Goal: Task Accomplishment & Management: Manage account settings

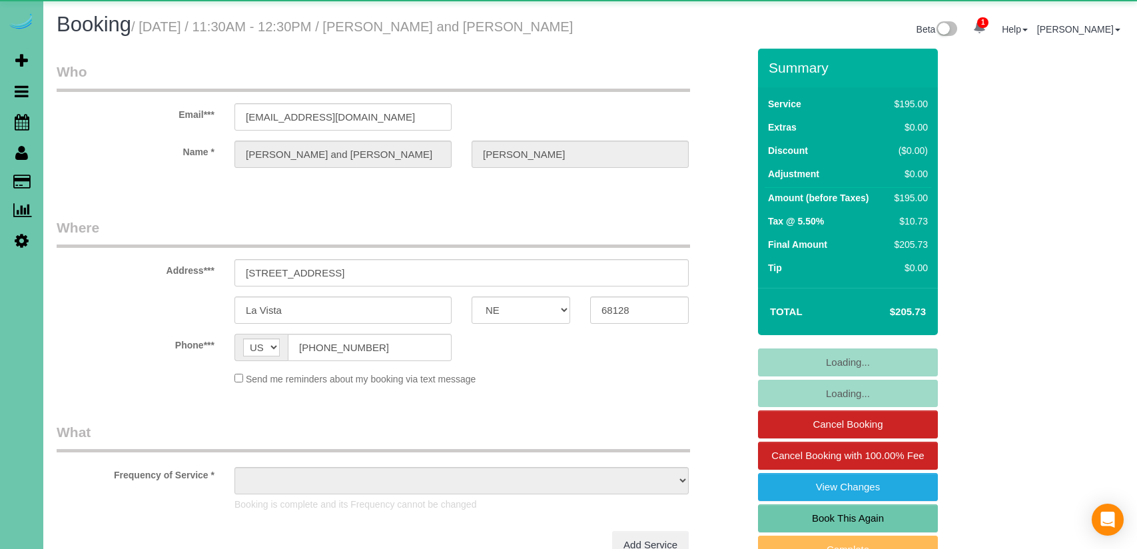
select select "NE"
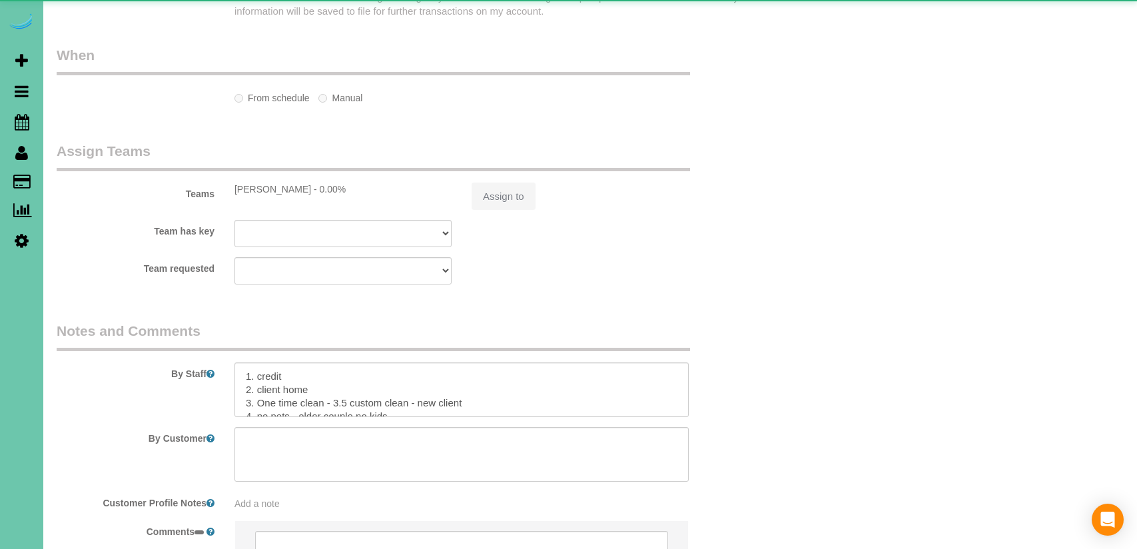
select select "object:738"
select select "string:fspay-774d14c5-6dee-46a5-be28-fba97c5a3f32"
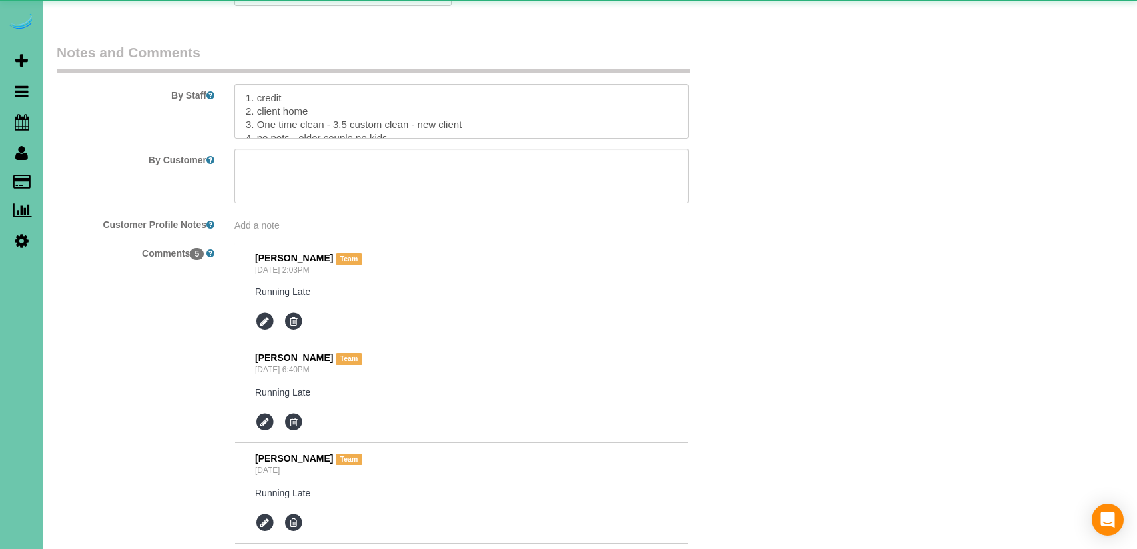
select select "object:1010"
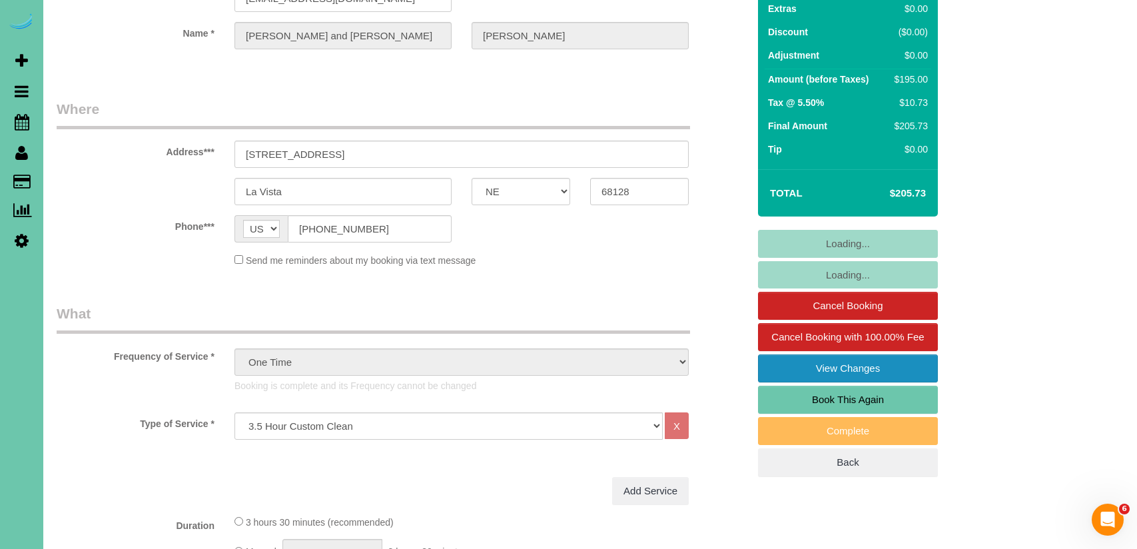
scroll to position [284, 0]
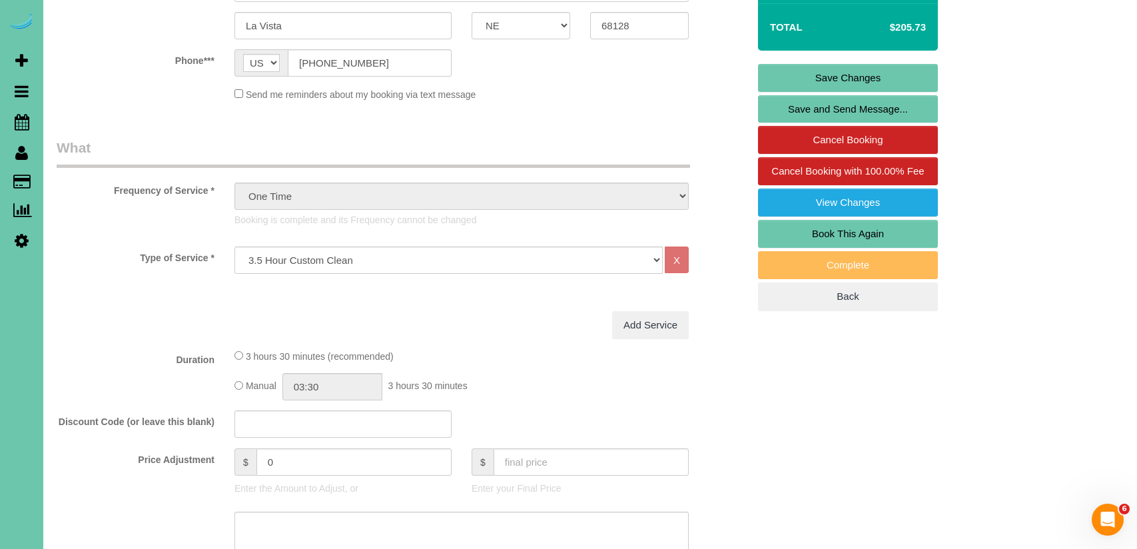
click at [854, 230] on link "Book This Again" at bounding box center [848, 234] width 180 height 28
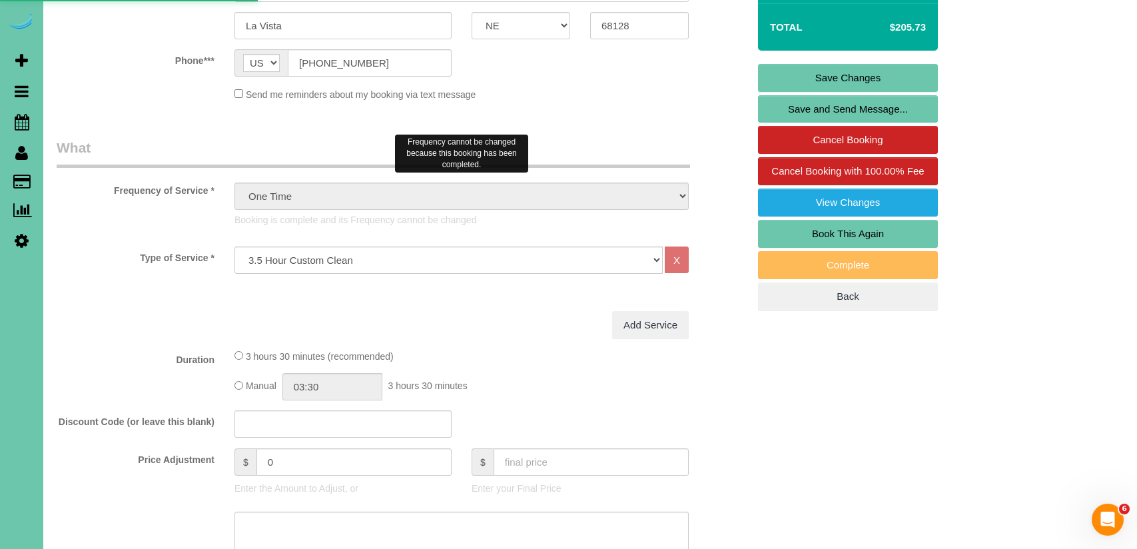
select select "NE"
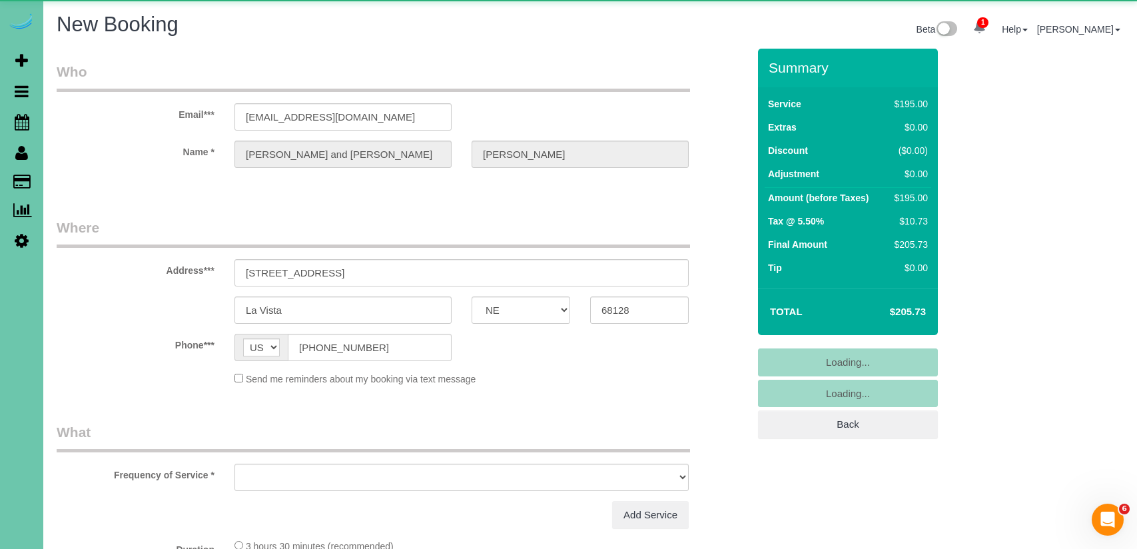
select select "object:1525"
select select "string:fspay-774d14c5-6dee-46a5-be28-fba97c5a3f32"
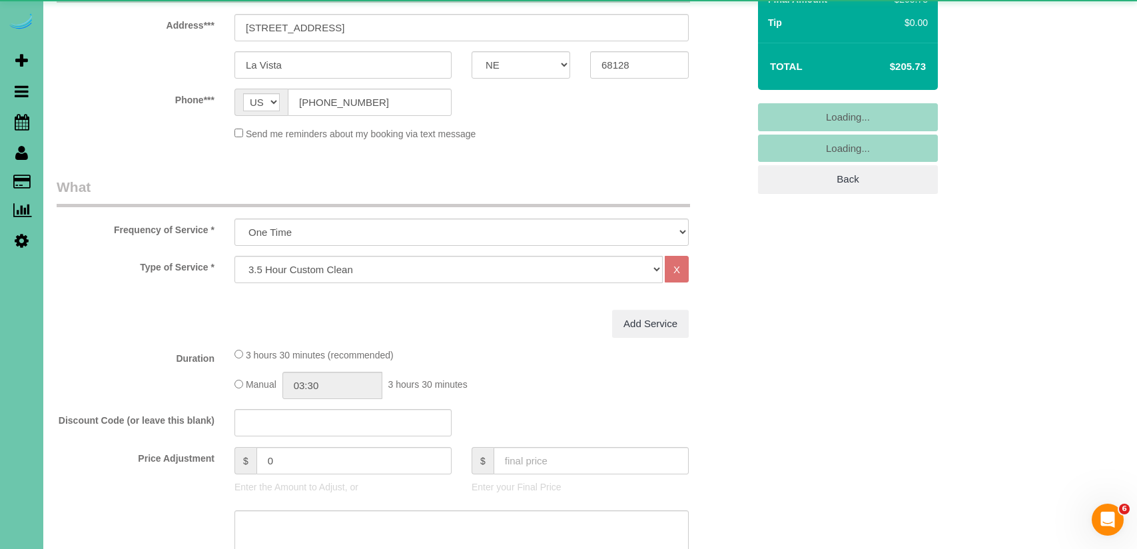
select select "object:1729"
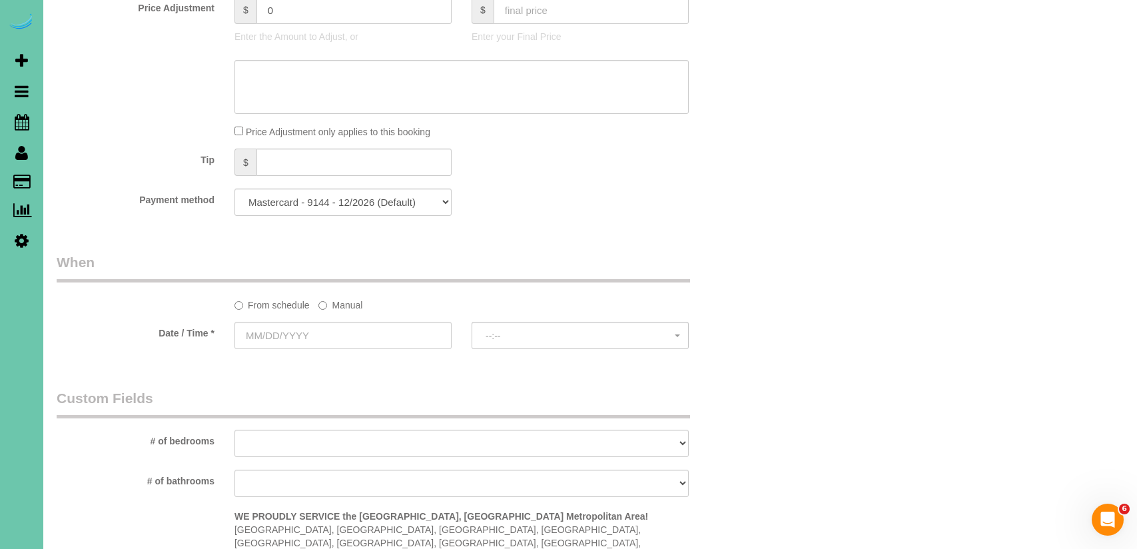
scroll to position [723, 0]
click at [339, 304] on label "Manual" at bounding box center [340, 301] width 44 height 18
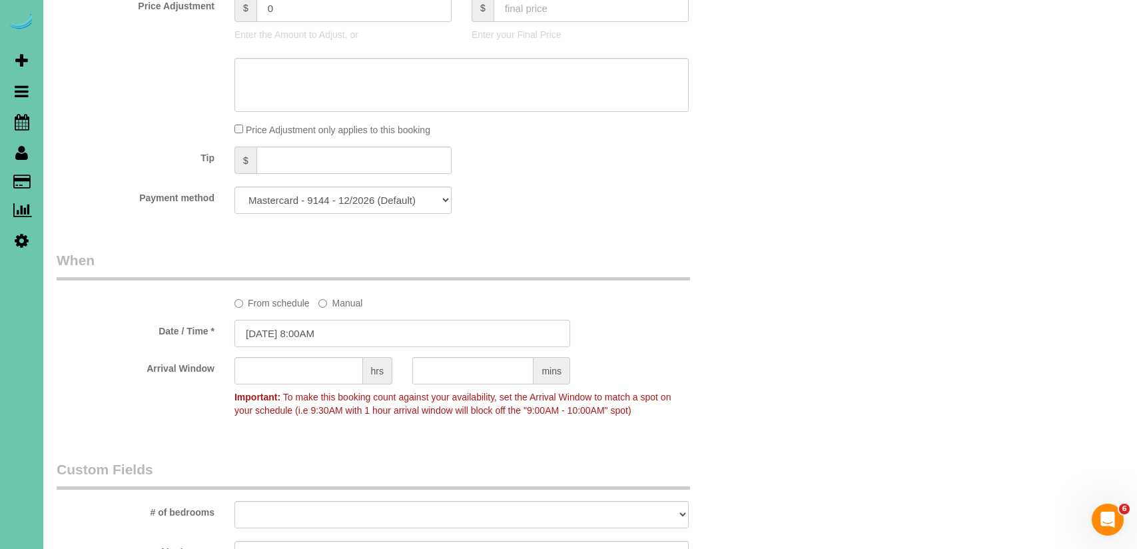
click at [289, 328] on input "[DATE] 8:00AM" at bounding box center [402, 333] width 336 height 27
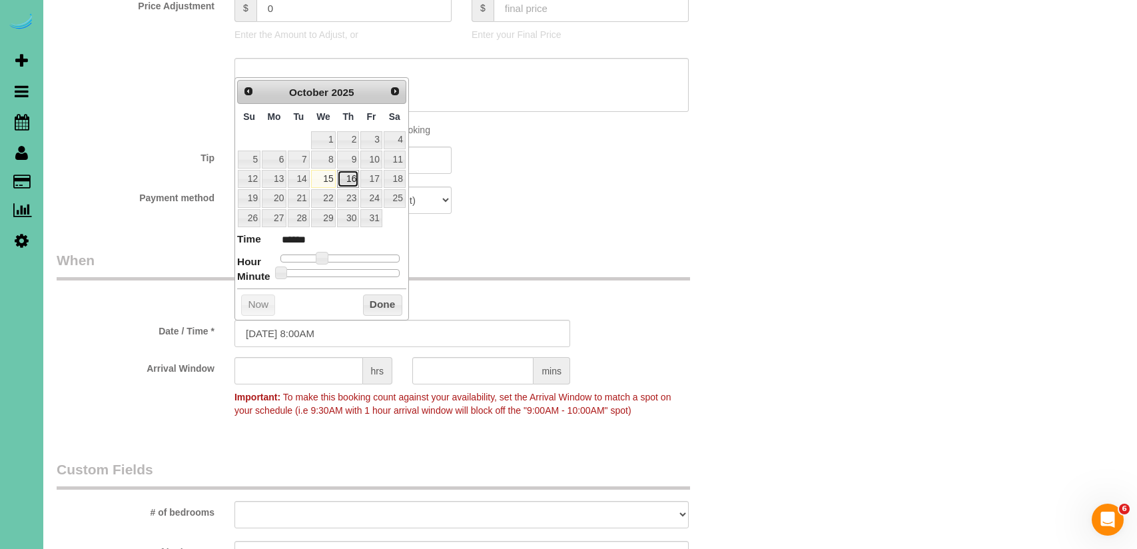
click at [342, 179] on link "16" at bounding box center [348, 179] width 22 height 18
type input "[DATE] 9:00AM"
type input "******"
type input "[DATE] 10:00AM"
type input "*******"
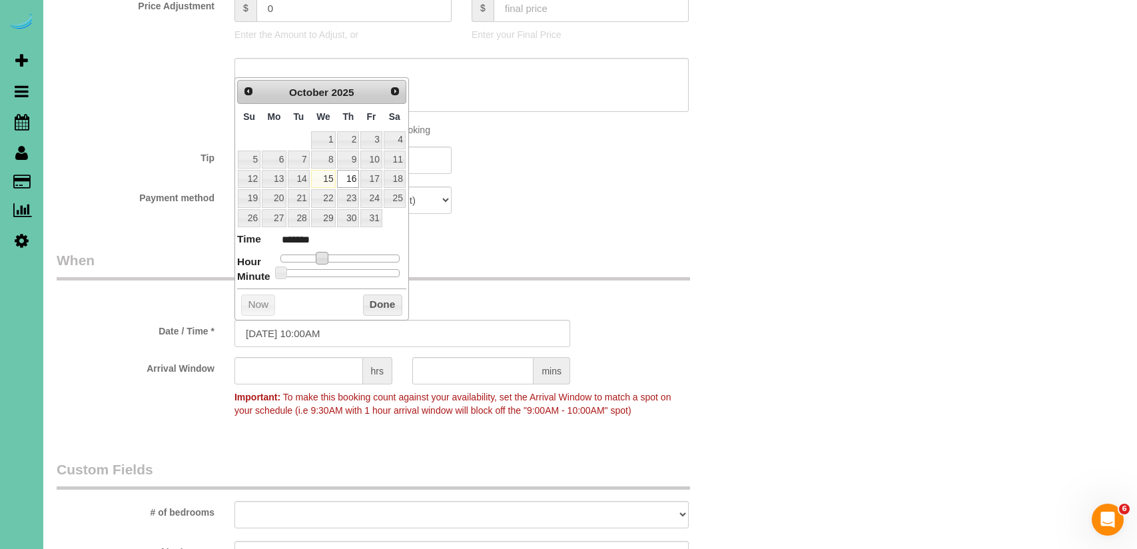
type input "[DATE] 11:00AM"
type input "*******"
type input "[DATE] 12:00PM"
type input "*******"
type input "[DATE] 11:00AM"
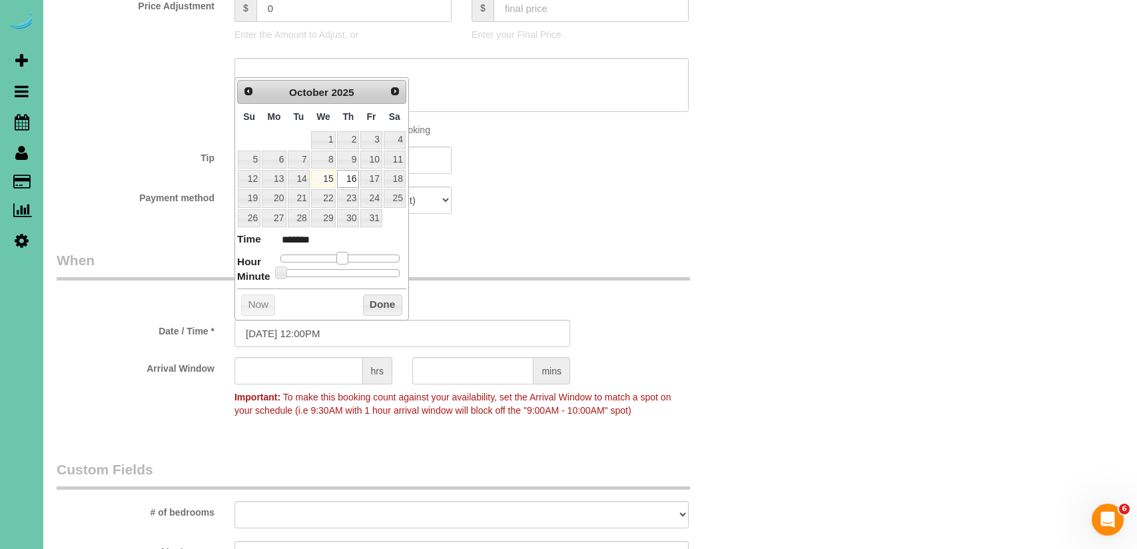
type input "*******"
drag, startPoint x: 334, startPoint y: 257, endPoint x: 324, endPoint y: 272, distance: 17.9
click at [339, 258] on span at bounding box center [337, 258] width 12 height 12
click at [379, 304] on button "Done" at bounding box center [382, 304] width 39 height 21
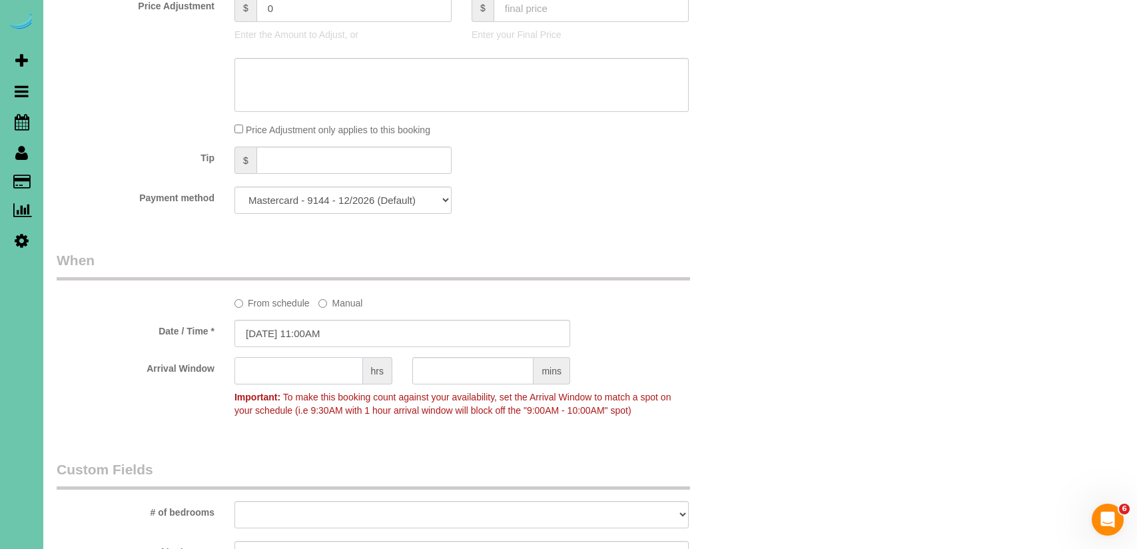
click at [343, 368] on input "text" at bounding box center [298, 370] width 129 height 27
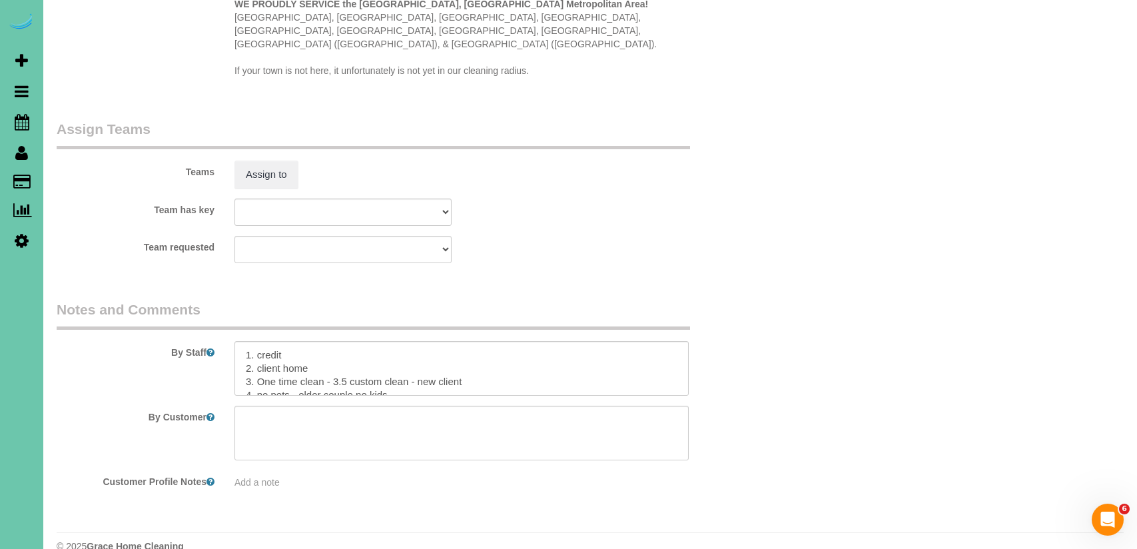
scroll to position [1317, 0]
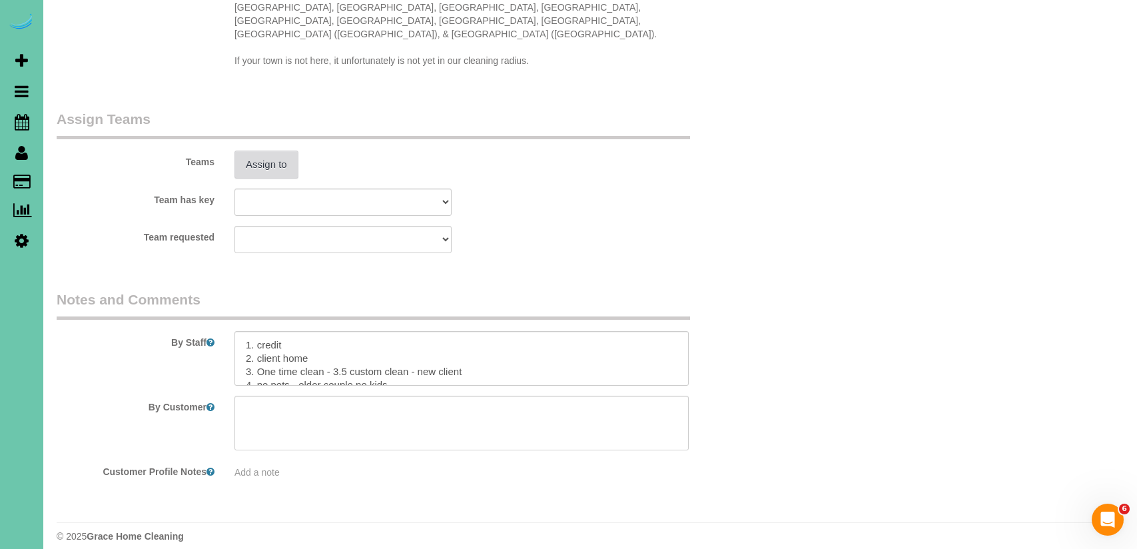
type input "1"
click at [276, 151] on button "Assign to" at bounding box center [266, 165] width 64 height 28
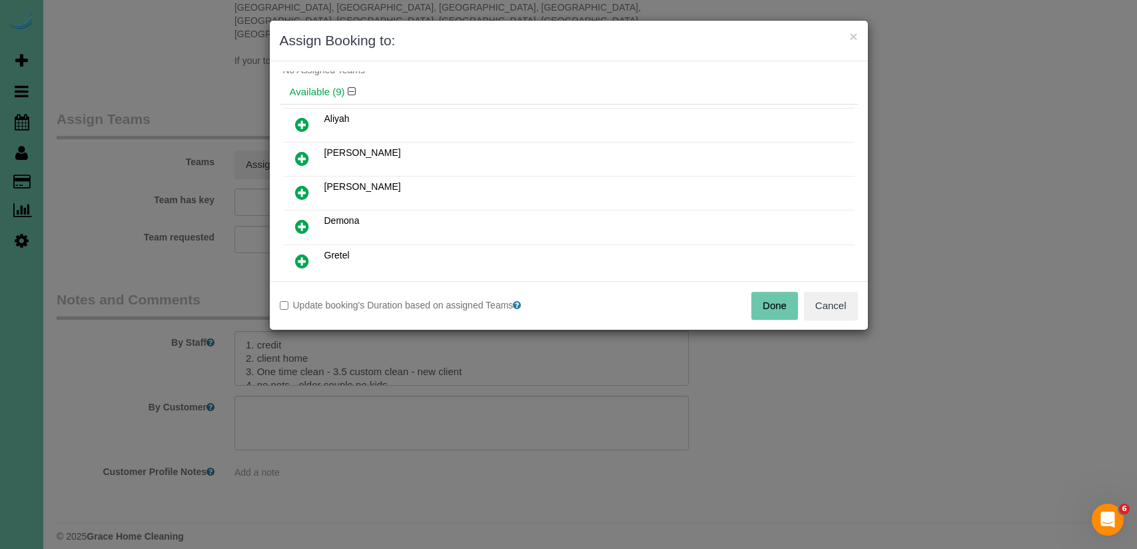
scroll to position [41, 0]
click at [300, 149] on icon at bounding box center [302, 154] width 14 height 16
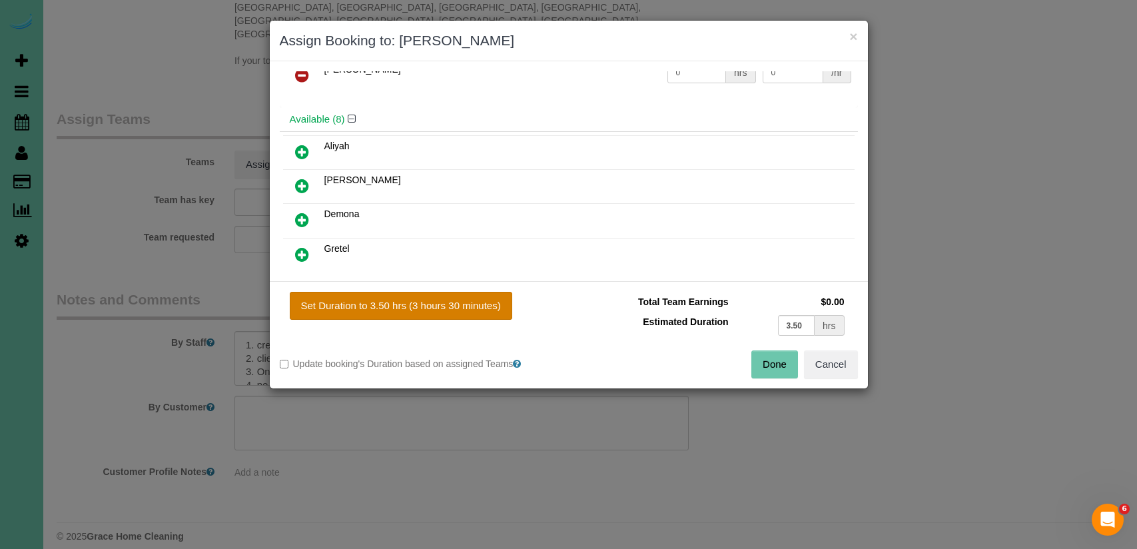
click at [427, 292] on button "Set Duration to 3.50 hrs (3 hours 30 minutes)" at bounding box center [401, 306] width 222 height 28
type input "3.50"
click at [782, 365] on button "Done" at bounding box center [774, 364] width 47 height 28
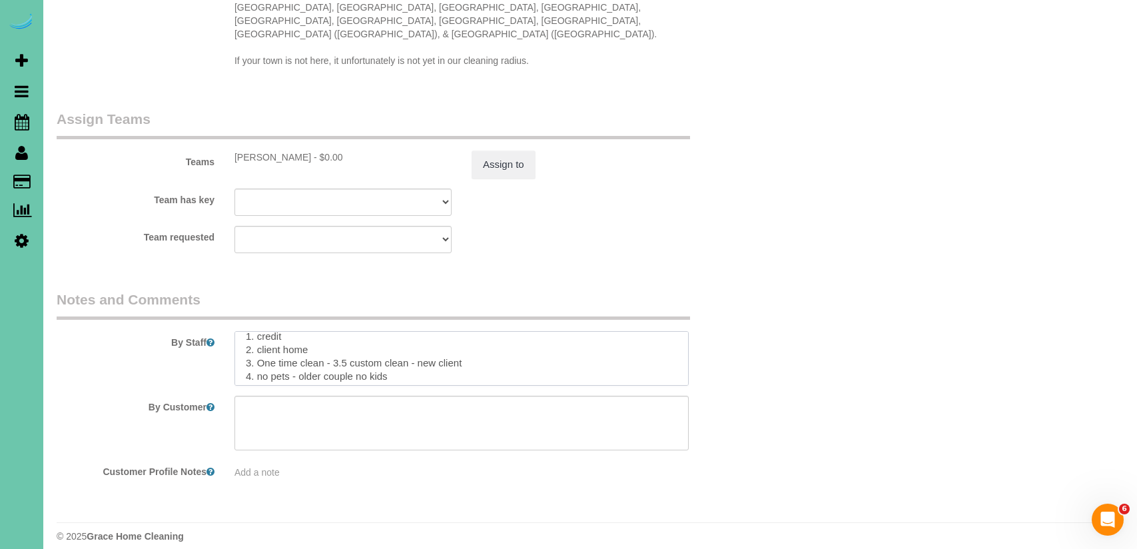
scroll to position [0, 0]
drag, startPoint x: 490, startPoint y: 334, endPoint x: 424, endPoint y: 356, distance: 69.1
click at [414, 356] on textarea at bounding box center [461, 358] width 454 height 55
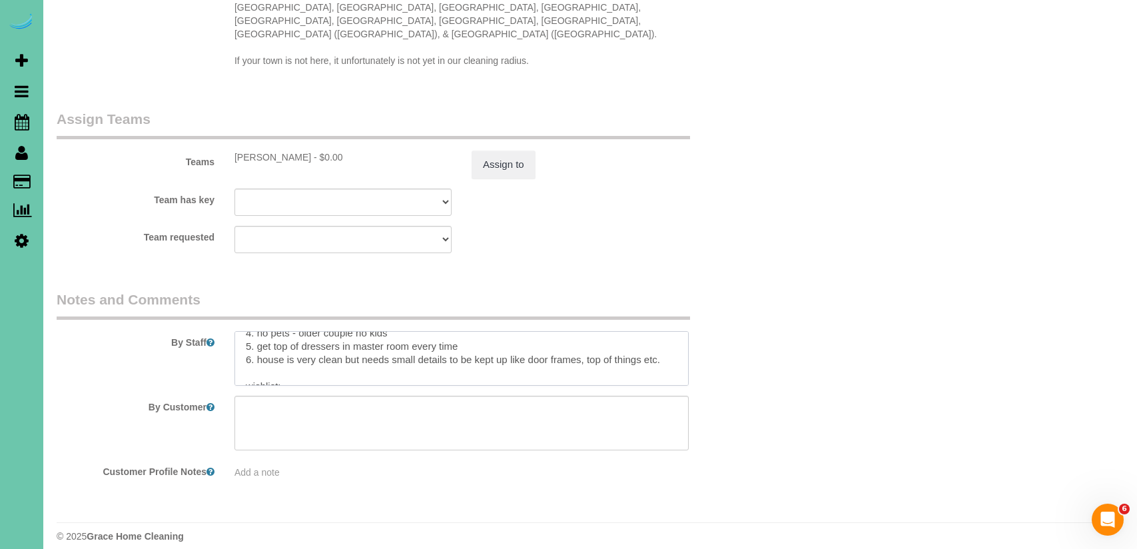
scroll to position [67, 0]
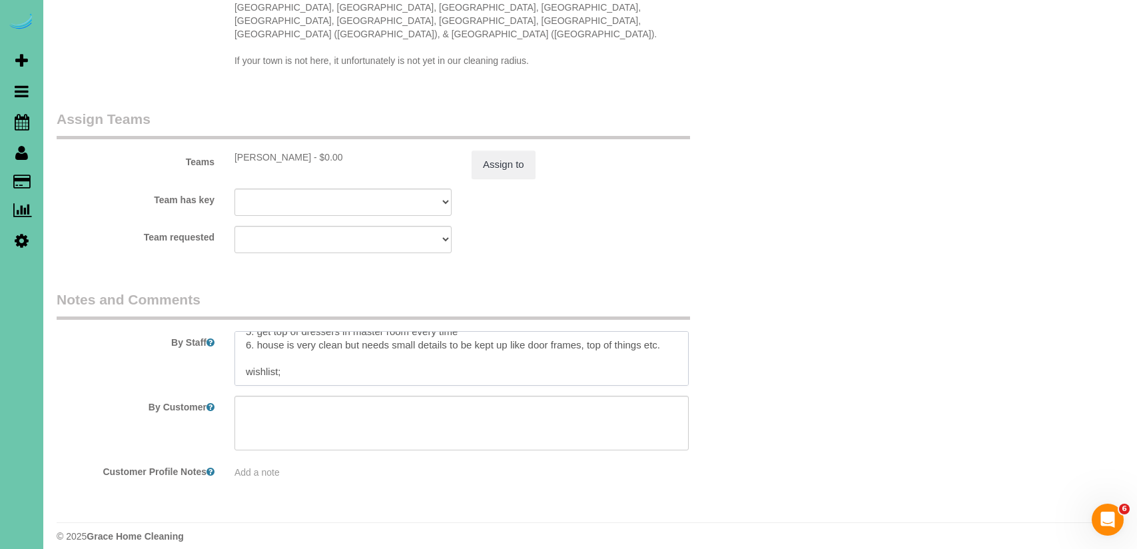
click at [352, 355] on textarea at bounding box center [461, 358] width 454 height 55
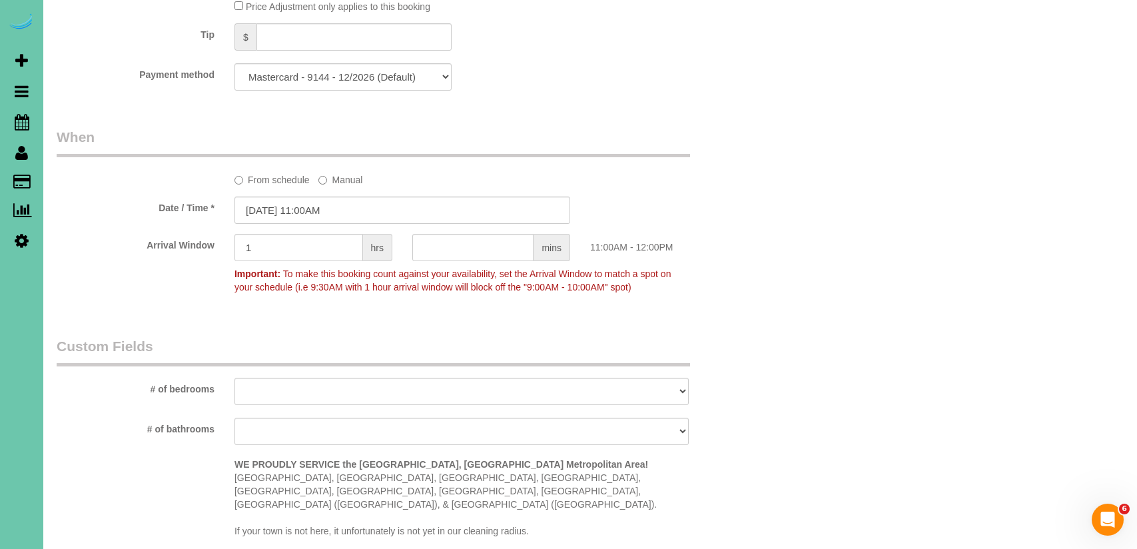
scroll to position [0, 0]
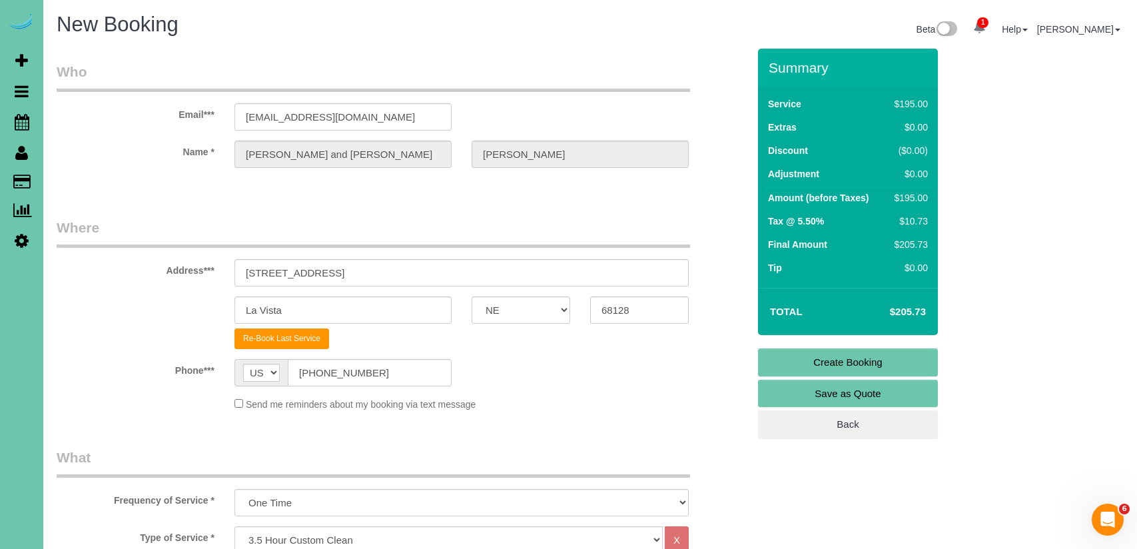
type textarea "1. credit 2. client home 3. One time clean - 3.5 custom clean 4. no pets - olde…"
click at [874, 360] on link "Create Booking" at bounding box center [848, 362] width 180 height 28
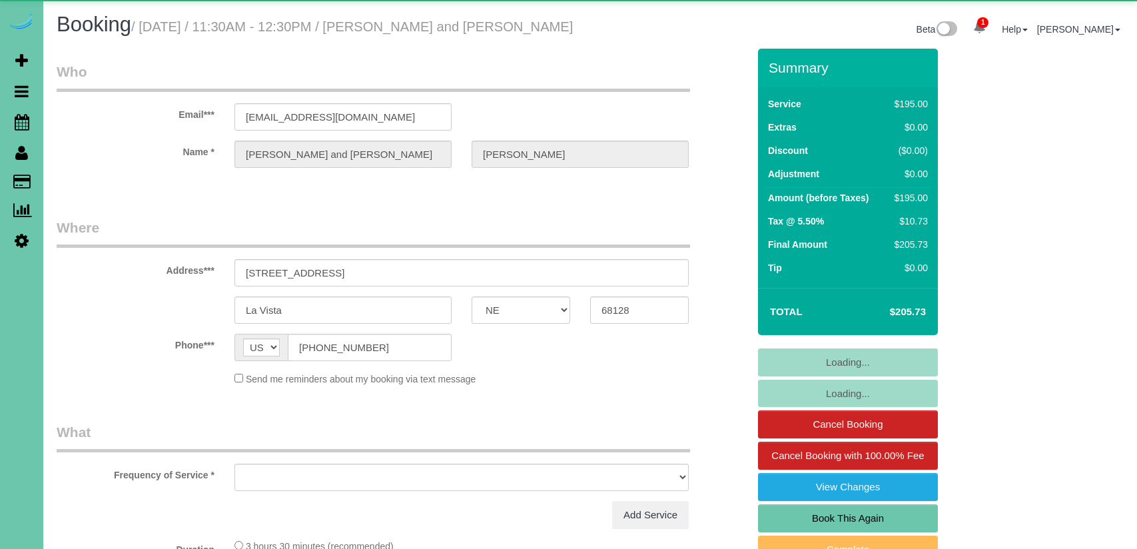
select select "NE"
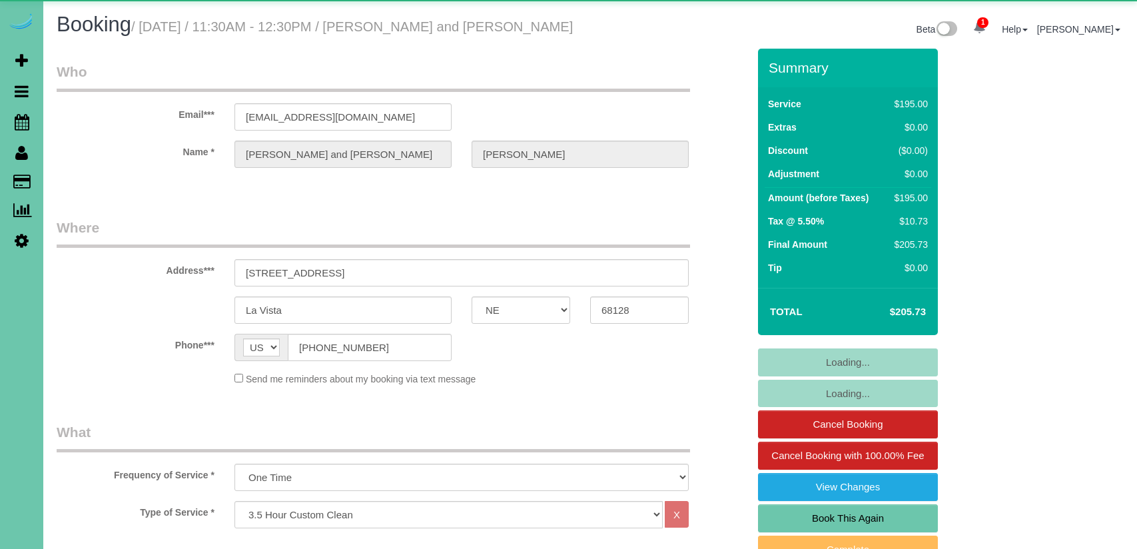
select select "object:649"
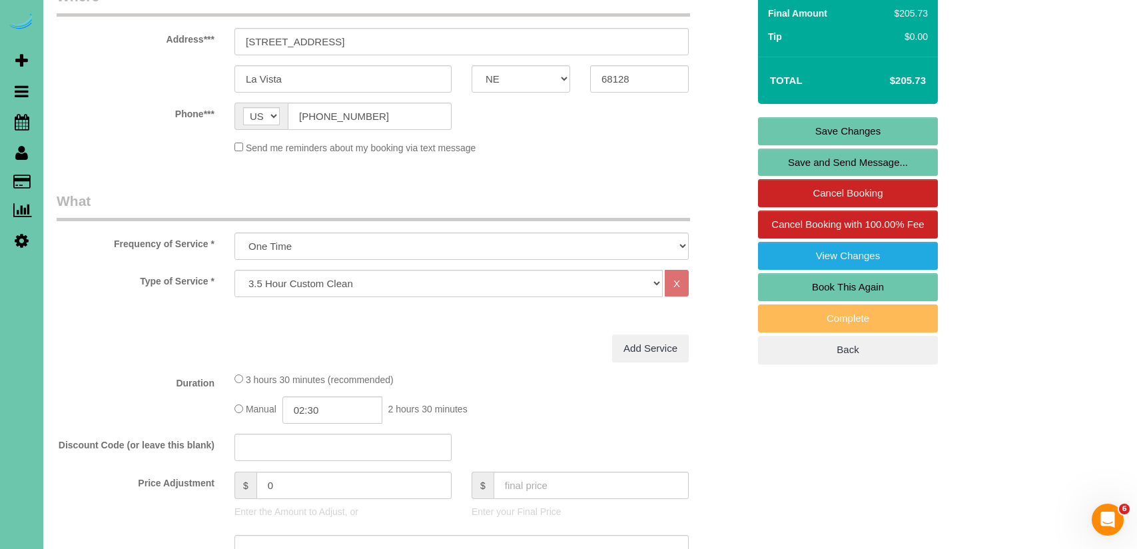
scroll to position [201, 0]
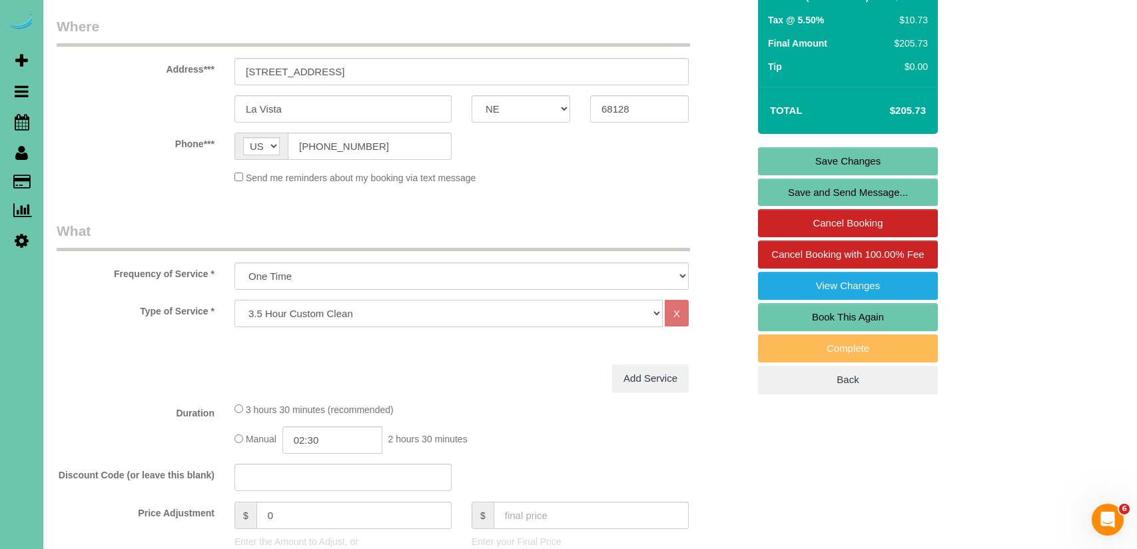
click at [450, 321] on select "Hourly 2.5 Hour Custom Clean 3.5 Hour Custom Clean commercial 1000 Square Feet …" at bounding box center [448, 313] width 428 height 27
select select "159"
click at [234, 300] on select "Hourly 2.5 Hour Custom Clean 3.5 Hour Custom Clean commercial 1000 Square Feet …" at bounding box center [448, 313] width 428 height 27
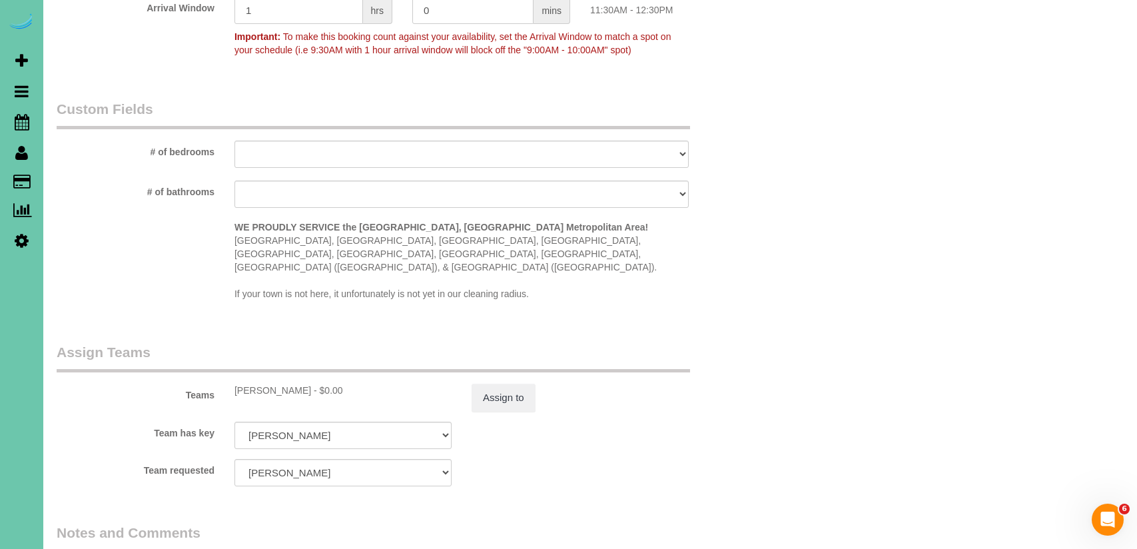
scroll to position [1098, 0]
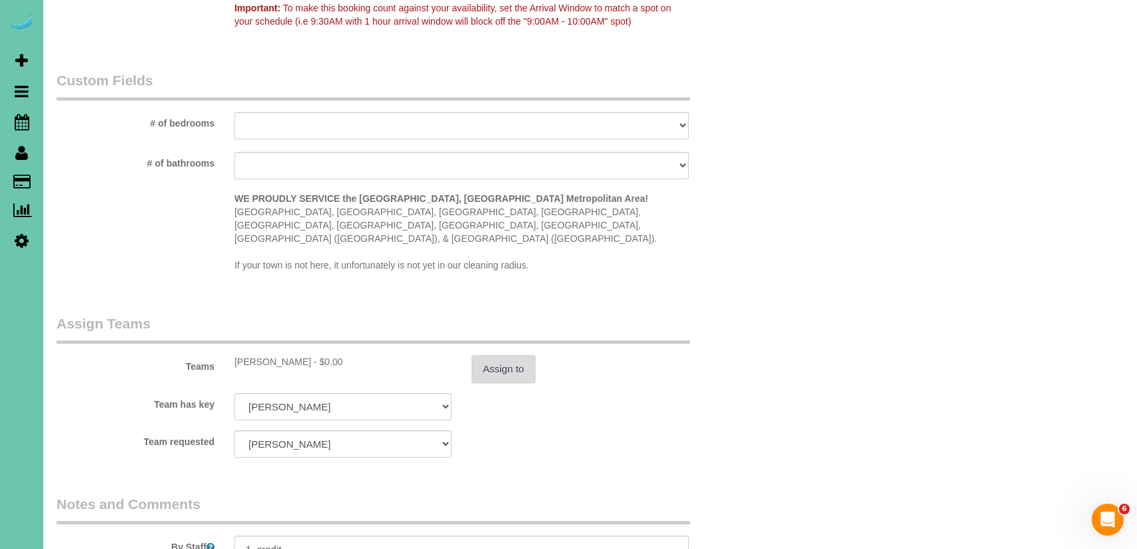
click at [500, 355] on button "Assign to" at bounding box center [504, 369] width 64 height 28
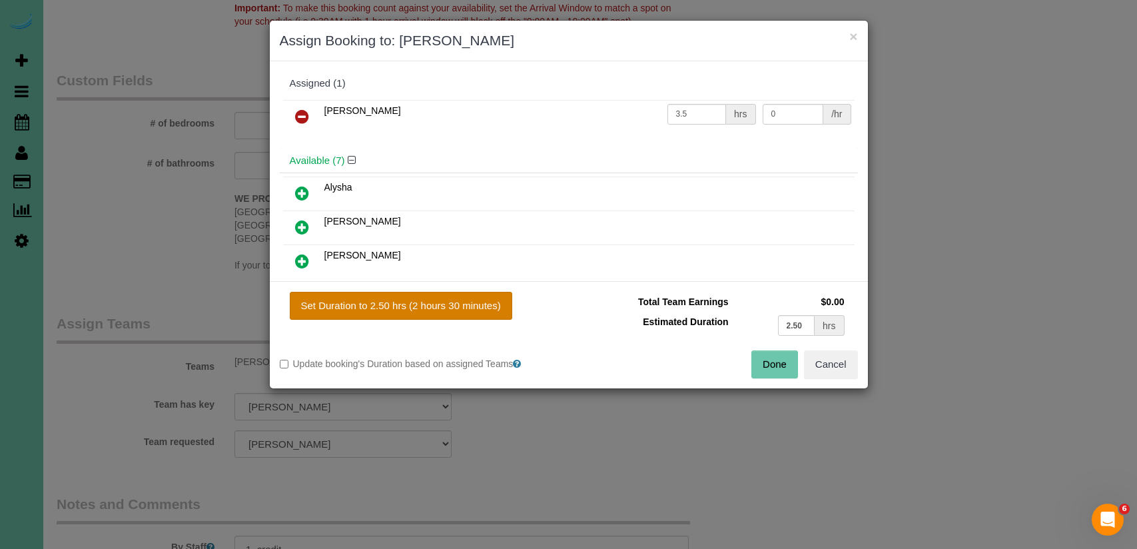
click at [442, 304] on button "Set Duration to 2.50 hrs (2 hours 30 minutes)" at bounding box center [401, 306] width 222 height 28
type input "2.50"
click at [777, 362] on button "Done" at bounding box center [774, 364] width 47 height 28
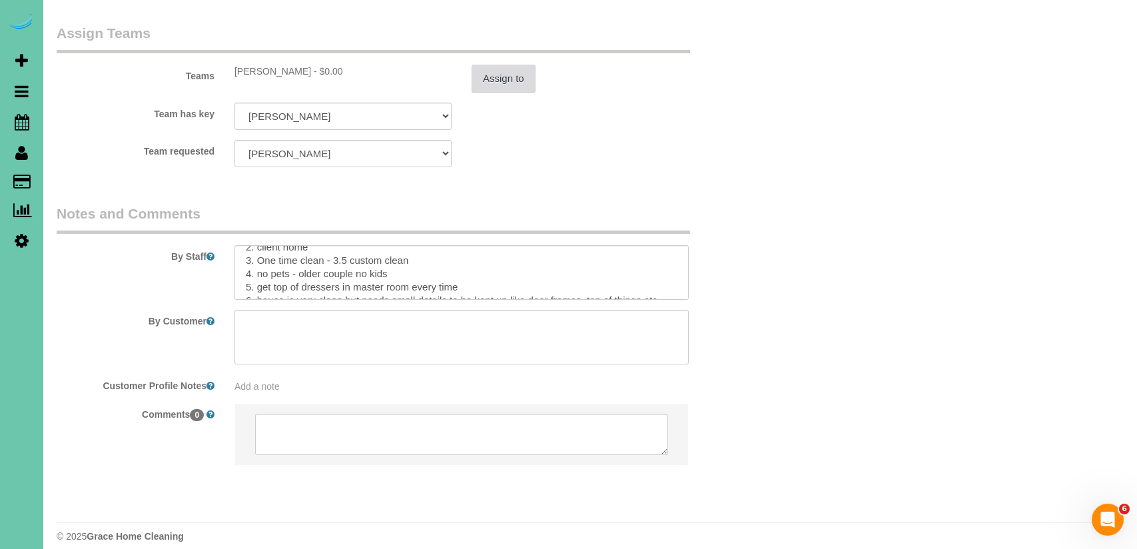
scroll to position [23, 0]
click at [338, 252] on textarea at bounding box center [461, 272] width 454 height 55
click at [525, 260] on textarea at bounding box center [461, 272] width 454 height 55
click at [526, 273] on textarea at bounding box center [461, 272] width 454 height 55
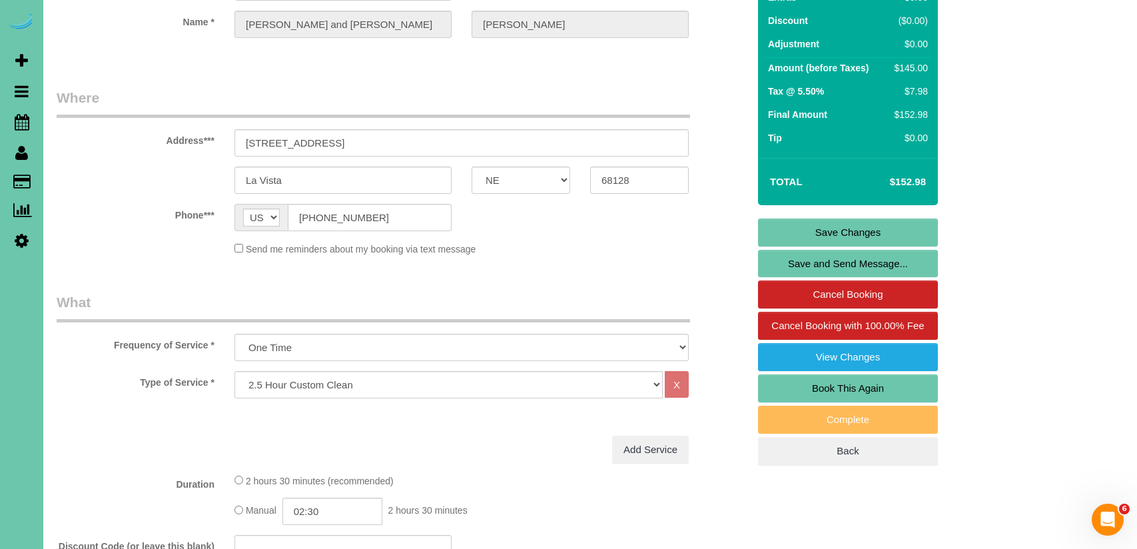
scroll to position [0, 0]
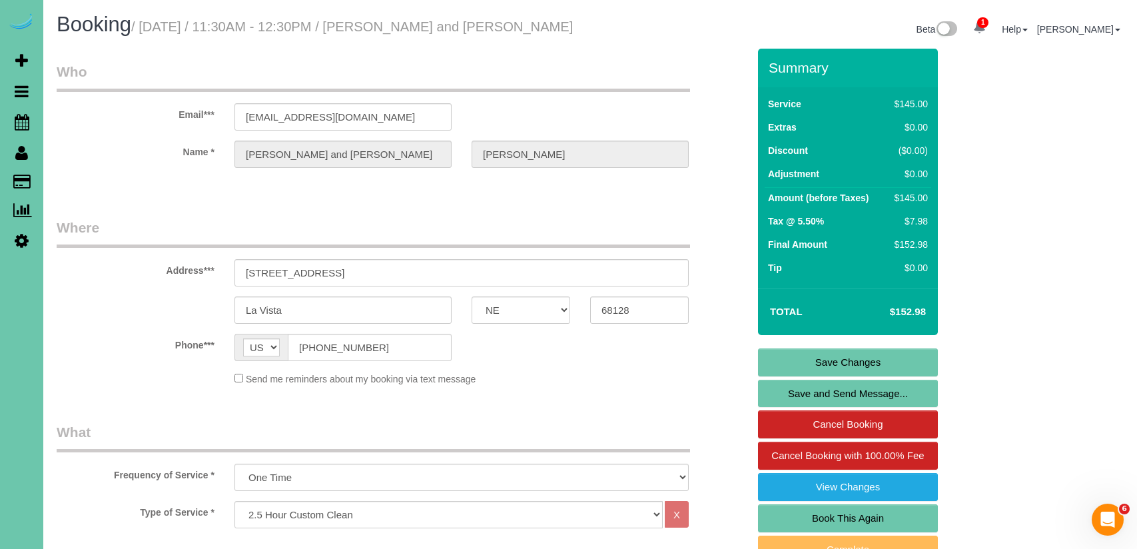
type textarea "1. credit 2. client home 3. One time clean - 2.5 custom clean 4. no pets - olde…"
click at [891, 354] on link "Save Changes" at bounding box center [848, 362] width 180 height 28
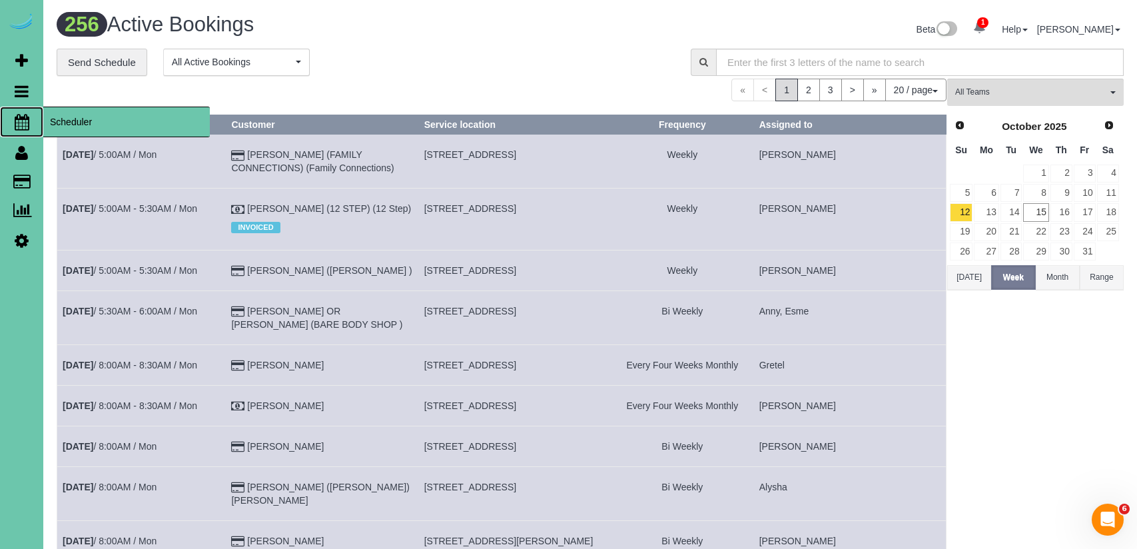
click at [65, 127] on span "Scheduler" at bounding box center [126, 122] width 167 height 31
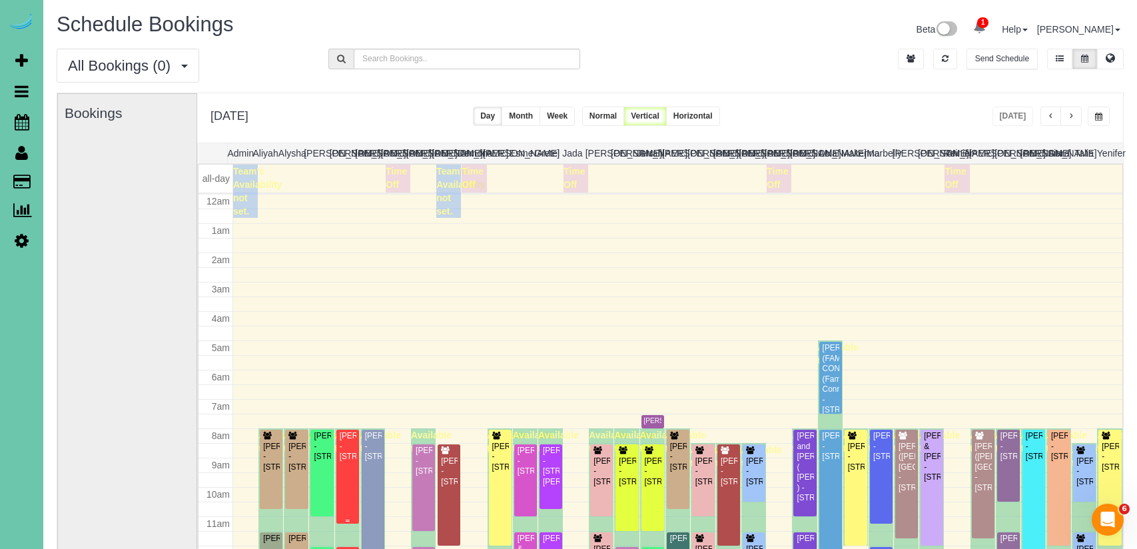
scroll to position [177, 0]
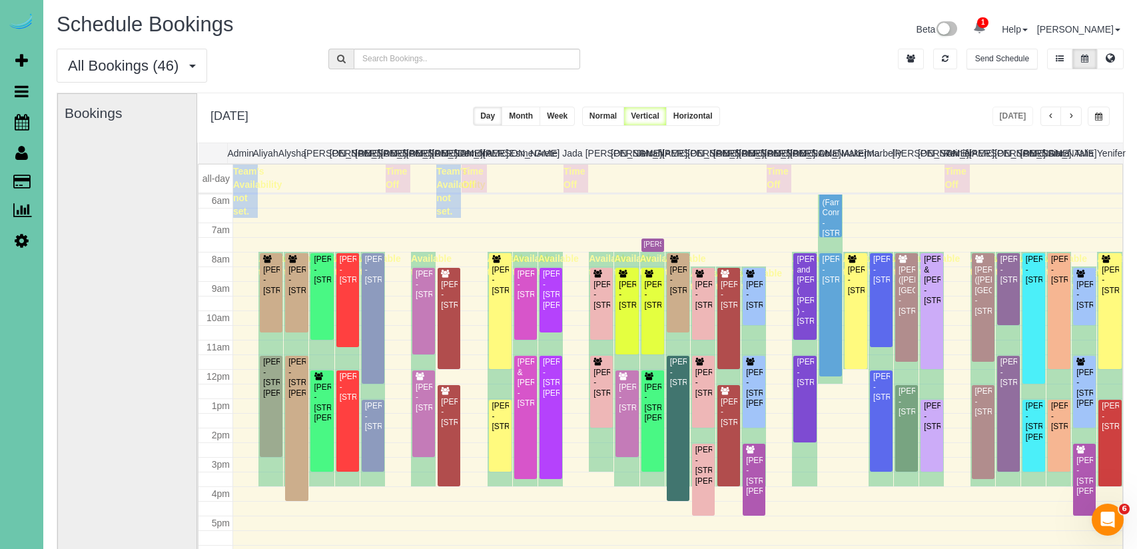
click at [1069, 117] on span "button" at bounding box center [1071, 117] width 7 height 8
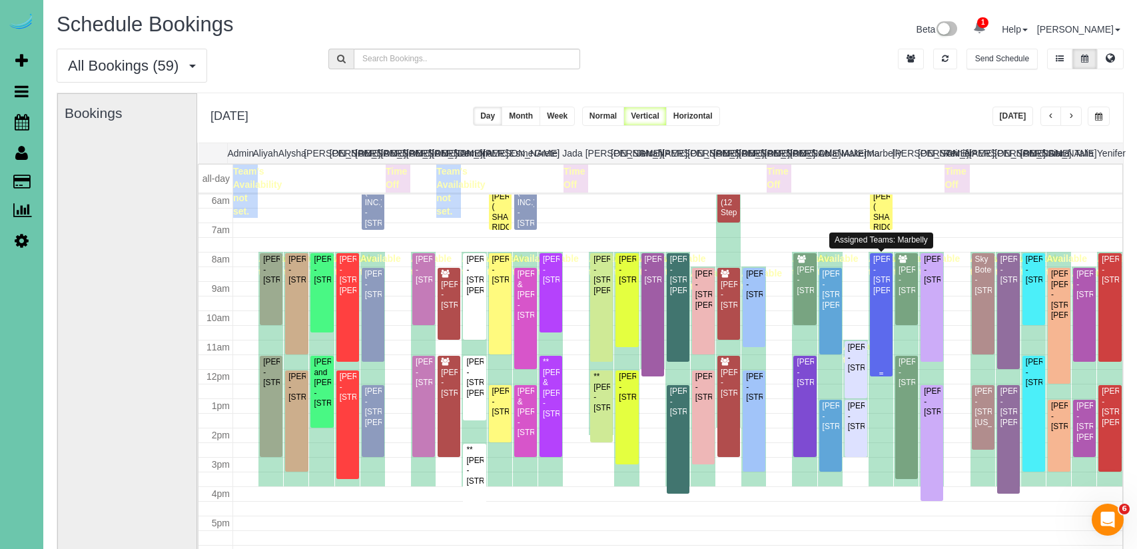
click at [879, 296] on div "Troy Peterson - 14101 Sahler St, Omaha, NE 68164" at bounding box center [881, 274] width 17 height 41
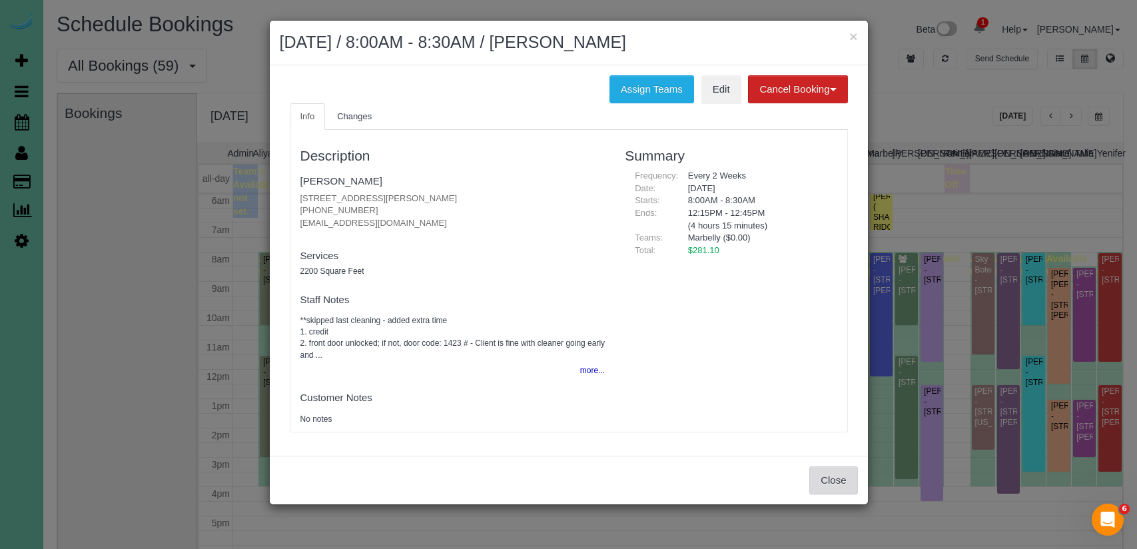
drag, startPoint x: 843, startPoint y: 482, endPoint x: 822, endPoint y: 477, distance: 21.2
click at [843, 482] on button "Close" at bounding box center [833, 480] width 48 height 28
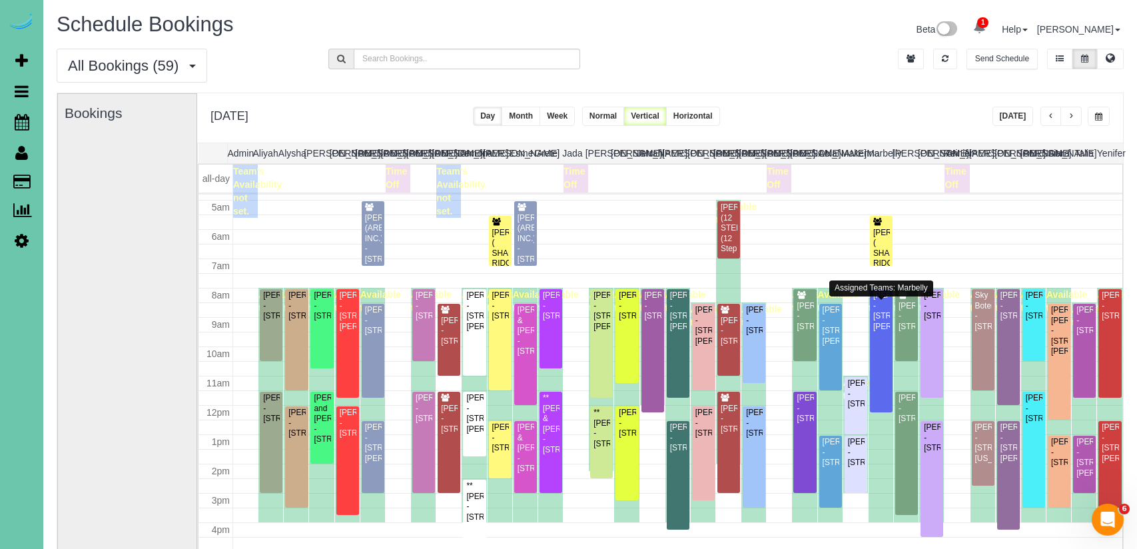
scroll to position [160, 0]
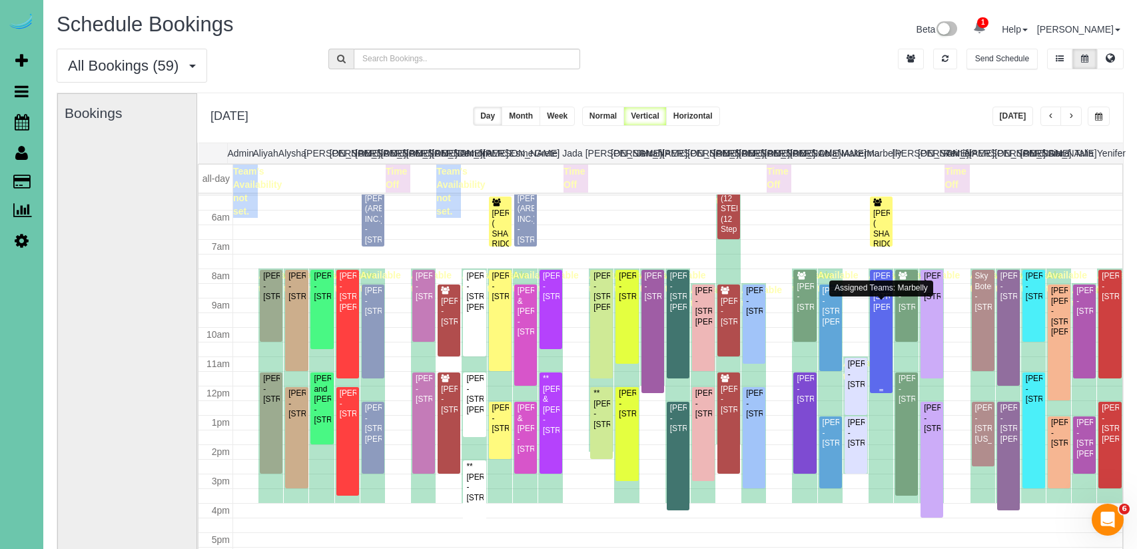
click at [881, 312] on div "Troy Peterson - 14101 Sahler St, Omaha, NE 68164" at bounding box center [881, 291] width 17 height 41
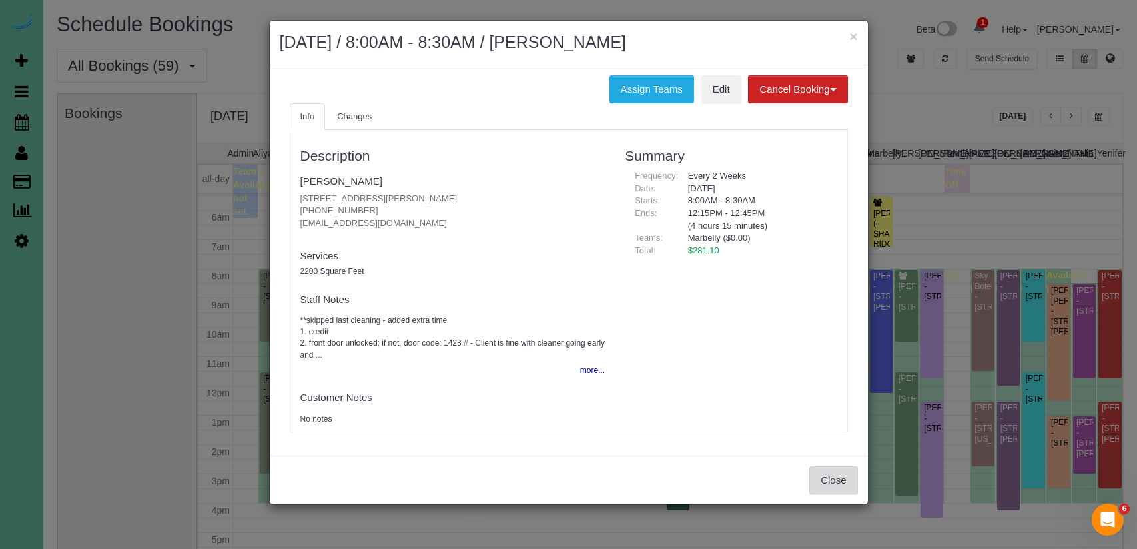
click at [814, 483] on button "Close" at bounding box center [833, 480] width 48 height 28
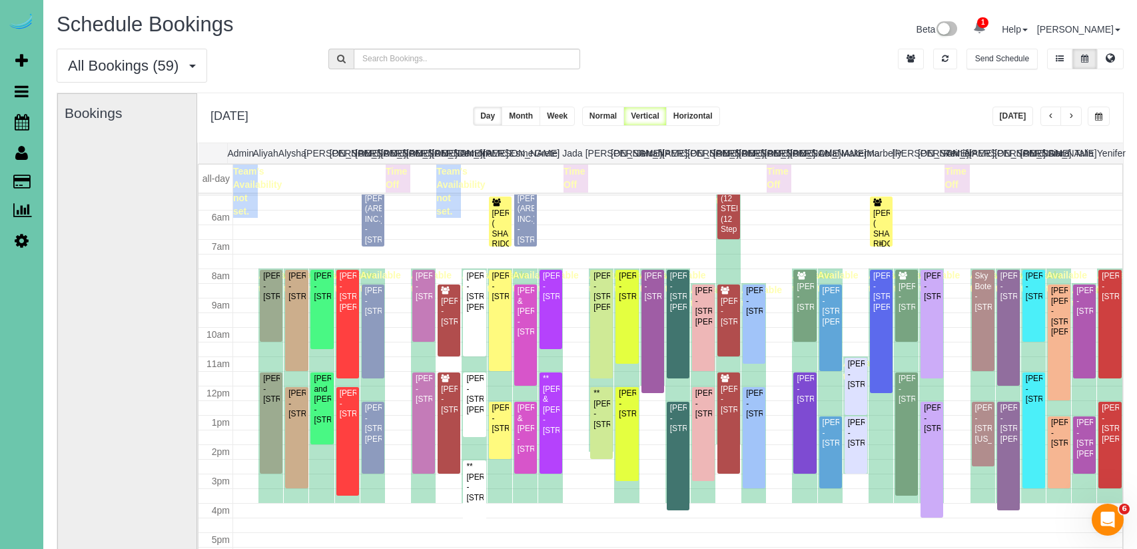
click at [885, 225] on div "LORI JORGNESEN ( SHADOW RIDGE DENTAL) - 19103 Mason Plaza, Omaha, NE 68022" at bounding box center [881, 250] width 17 height 83
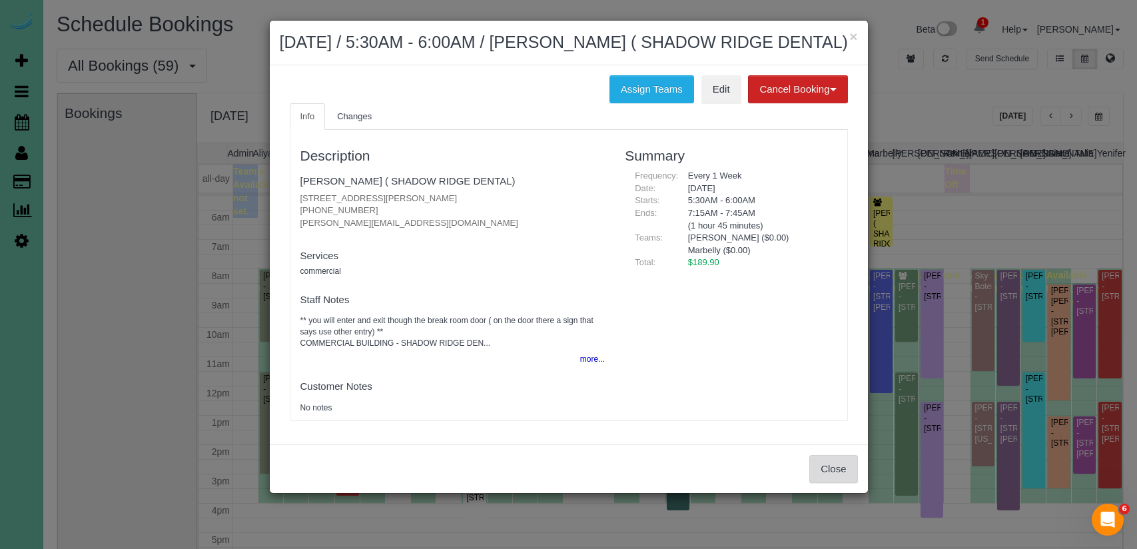
click at [827, 482] on button "Close" at bounding box center [833, 469] width 48 height 28
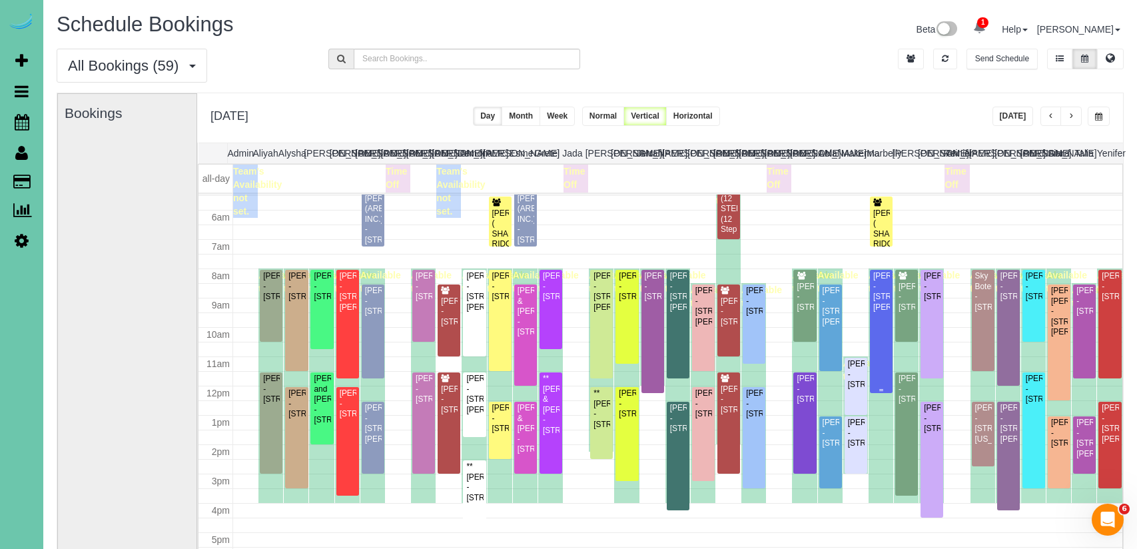
click at [876, 312] on div "Troy Peterson - 14101 Sahler St, Omaha, NE 68164" at bounding box center [881, 291] width 17 height 41
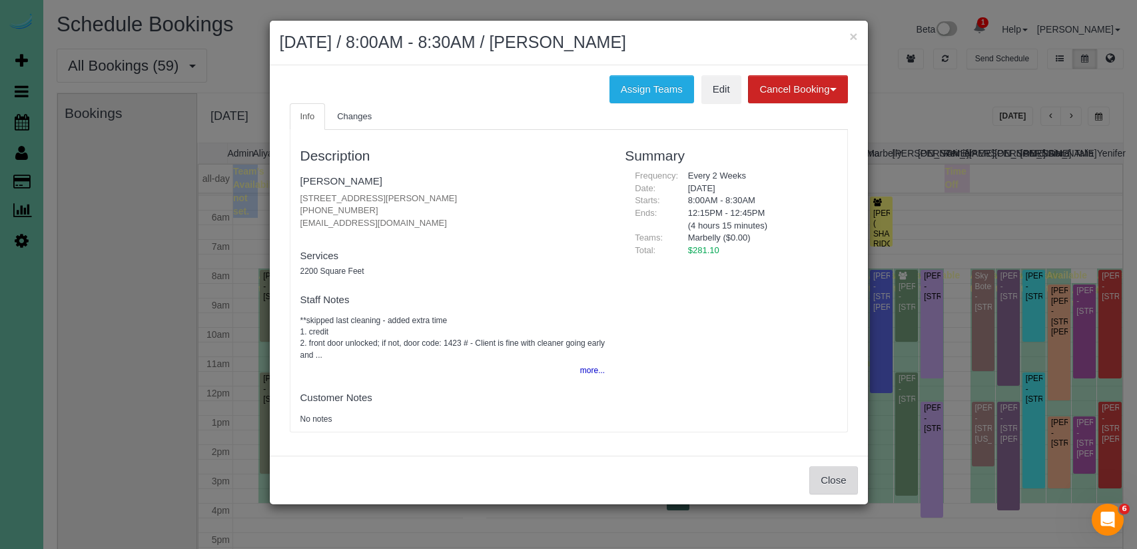
click at [829, 470] on button "Close" at bounding box center [833, 480] width 48 height 28
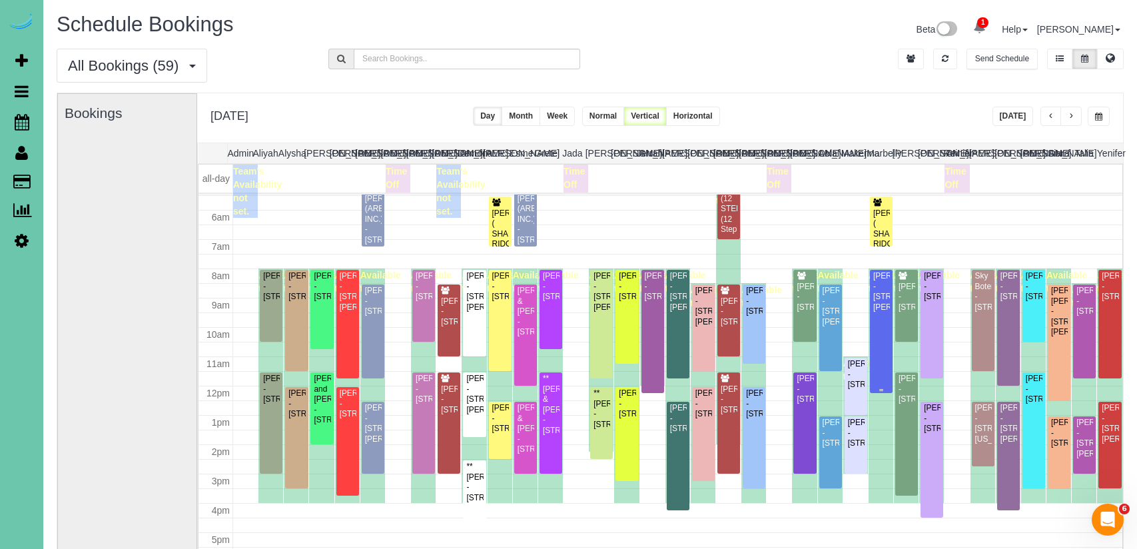
click at [881, 373] on div at bounding box center [881, 331] width 23 height 123
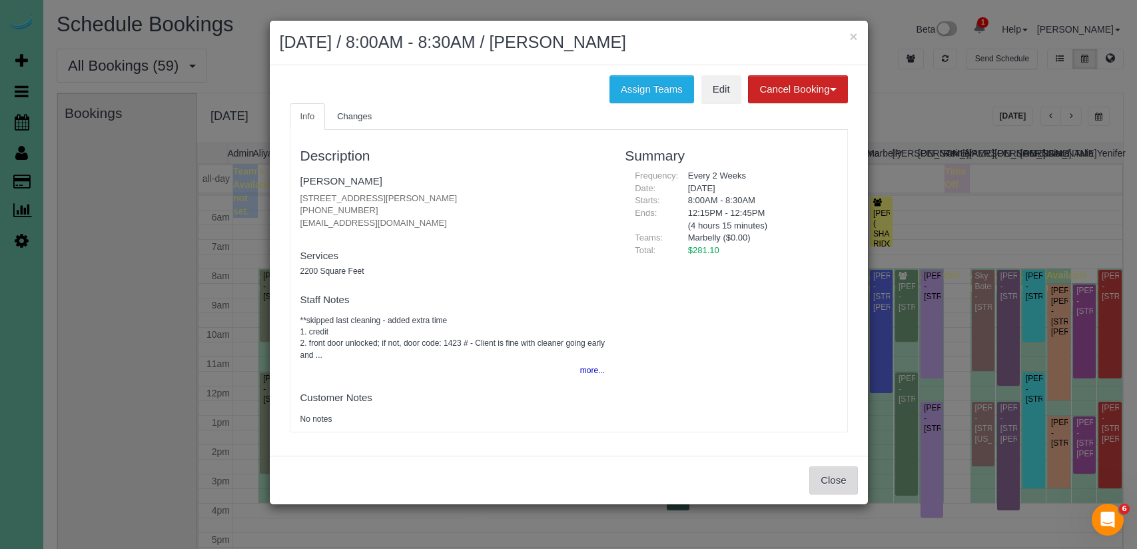
click at [838, 487] on button "Close" at bounding box center [833, 480] width 48 height 28
